Goal: Navigation & Orientation: Find specific page/section

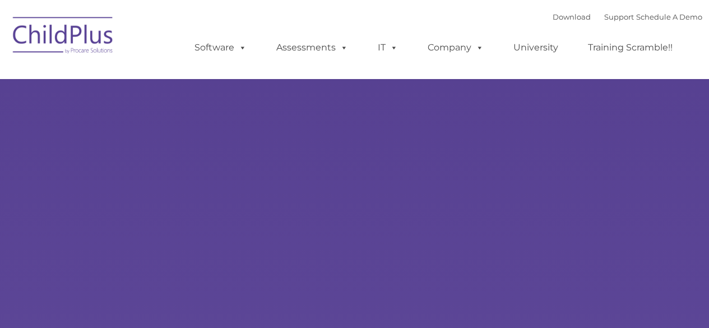
type input ""
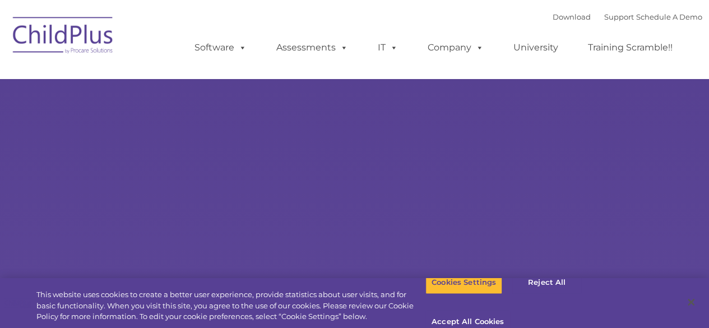
select select "MEDIUM"
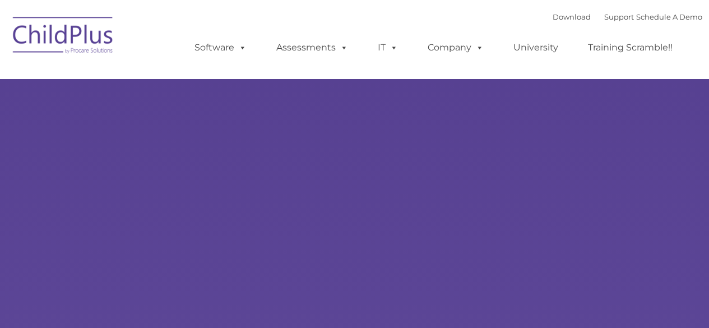
select select "MEDIUM"
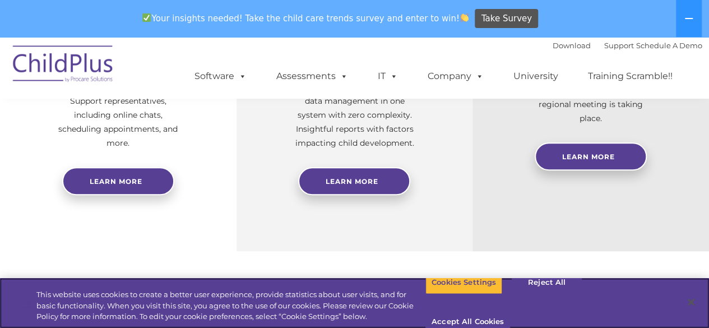
scroll to position [452, 0]
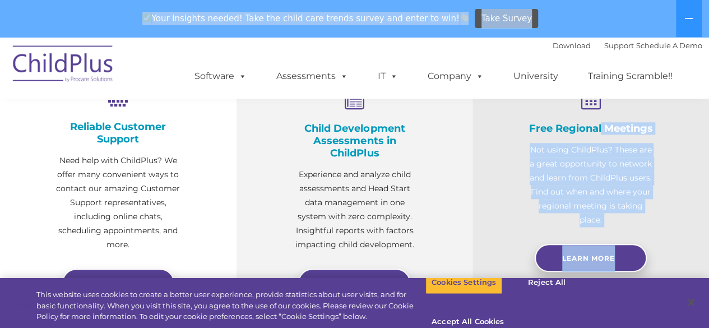
drag, startPoint x: 675, startPoint y: 119, endPoint x: 651, endPoint y: 34, distance: 88.4
click at [651, 34] on body "Download Support | Schedule A Demo  MENU MENU Software ChildPlus: The original…" at bounding box center [354, 298] width 709 height 1426
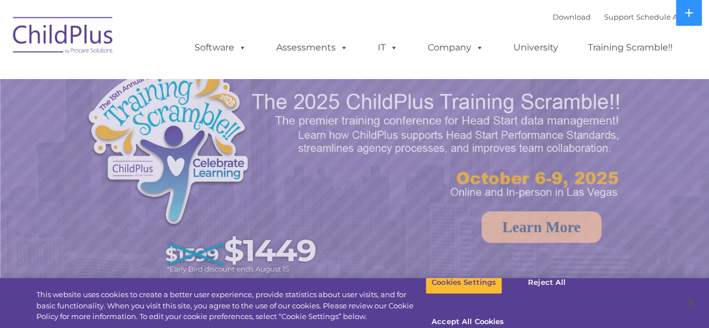
select select "MEDIUM"
